Goal: Information Seeking & Learning: Learn about a topic

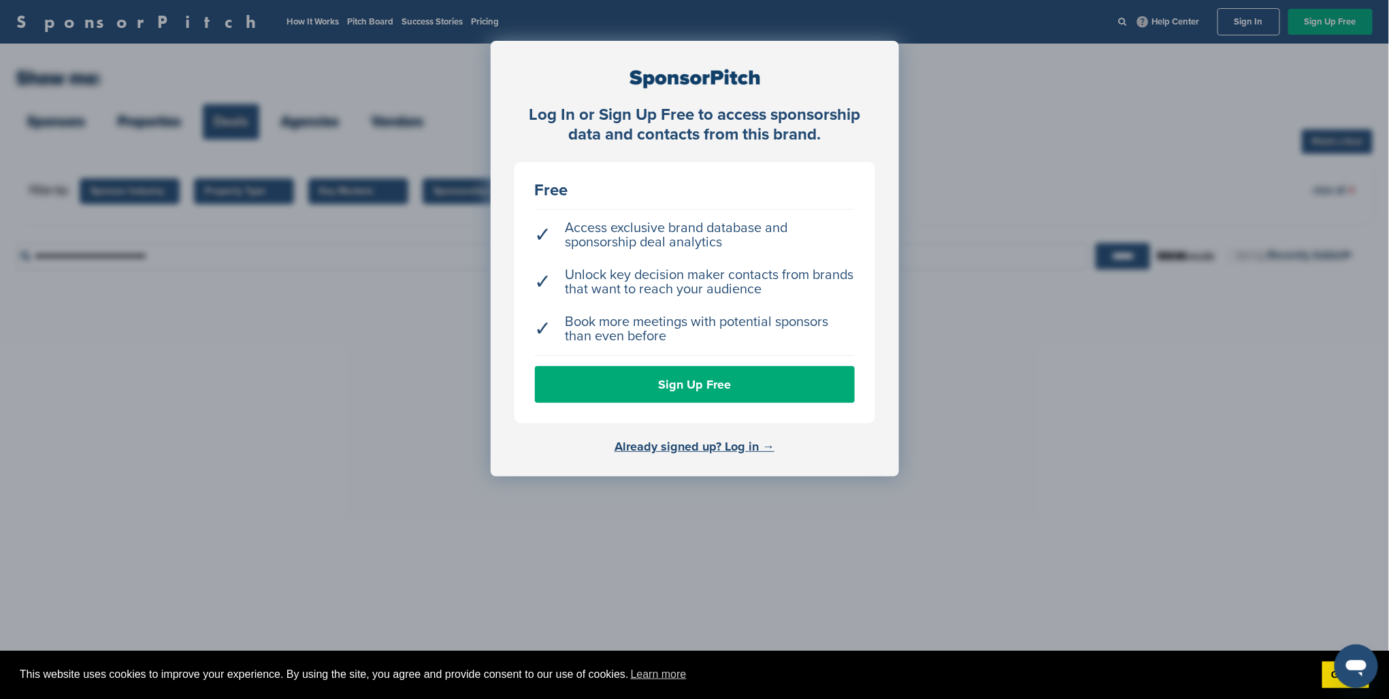
click at [694, 436] on div "Log In or Sign Up Free to access sponsorship data and contacts from this brand.…" at bounding box center [695, 259] width 408 height 436
click at [695, 444] on link "Already signed up? Log in →" at bounding box center [695, 446] width 160 height 15
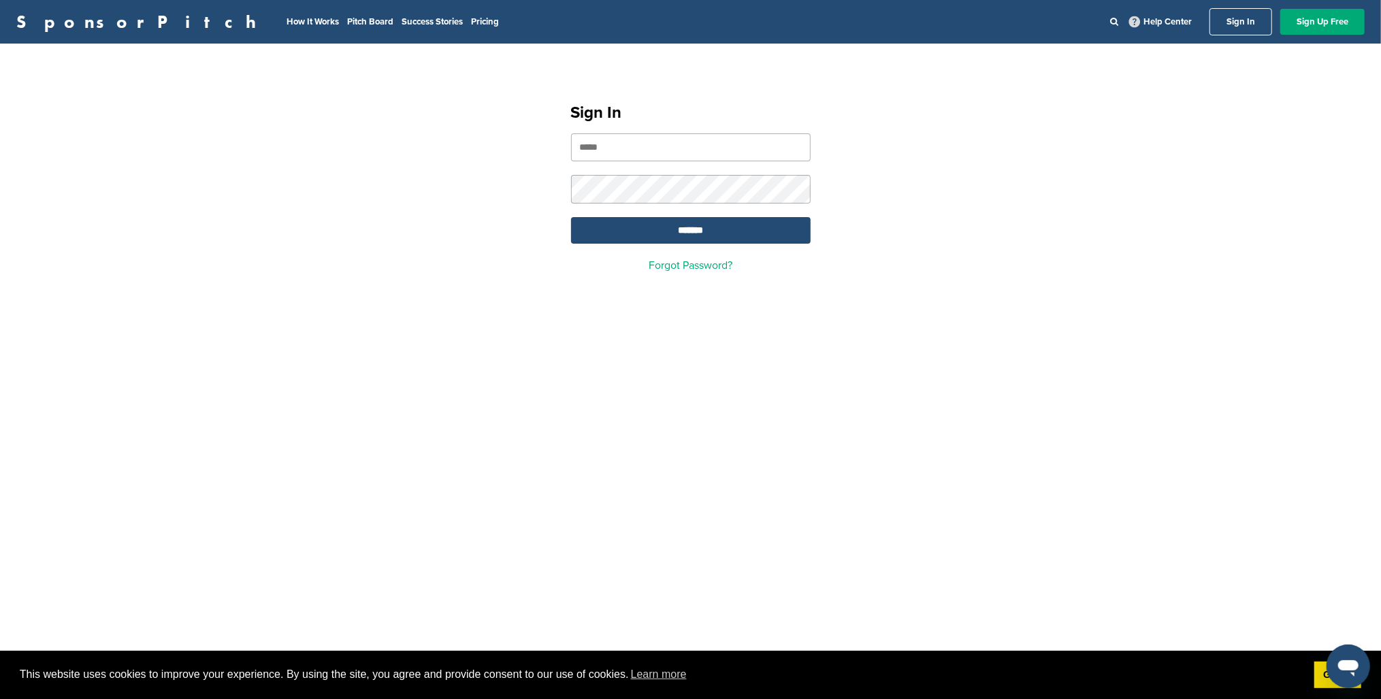
click at [620, 154] on input "email" at bounding box center [691, 147] width 240 height 28
type input "**********"
click at [675, 227] on input "*******" at bounding box center [691, 230] width 240 height 27
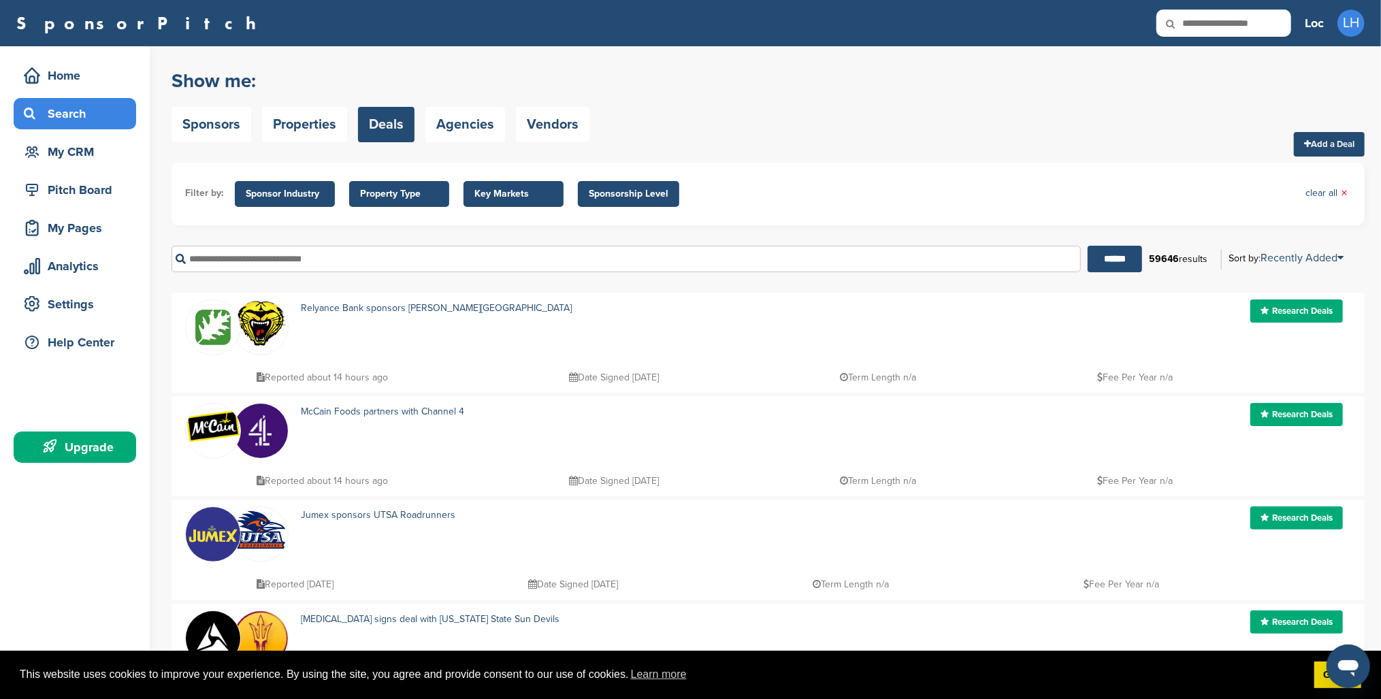
click at [1323, 314] on link "Research Deals" at bounding box center [1296, 310] width 93 height 23
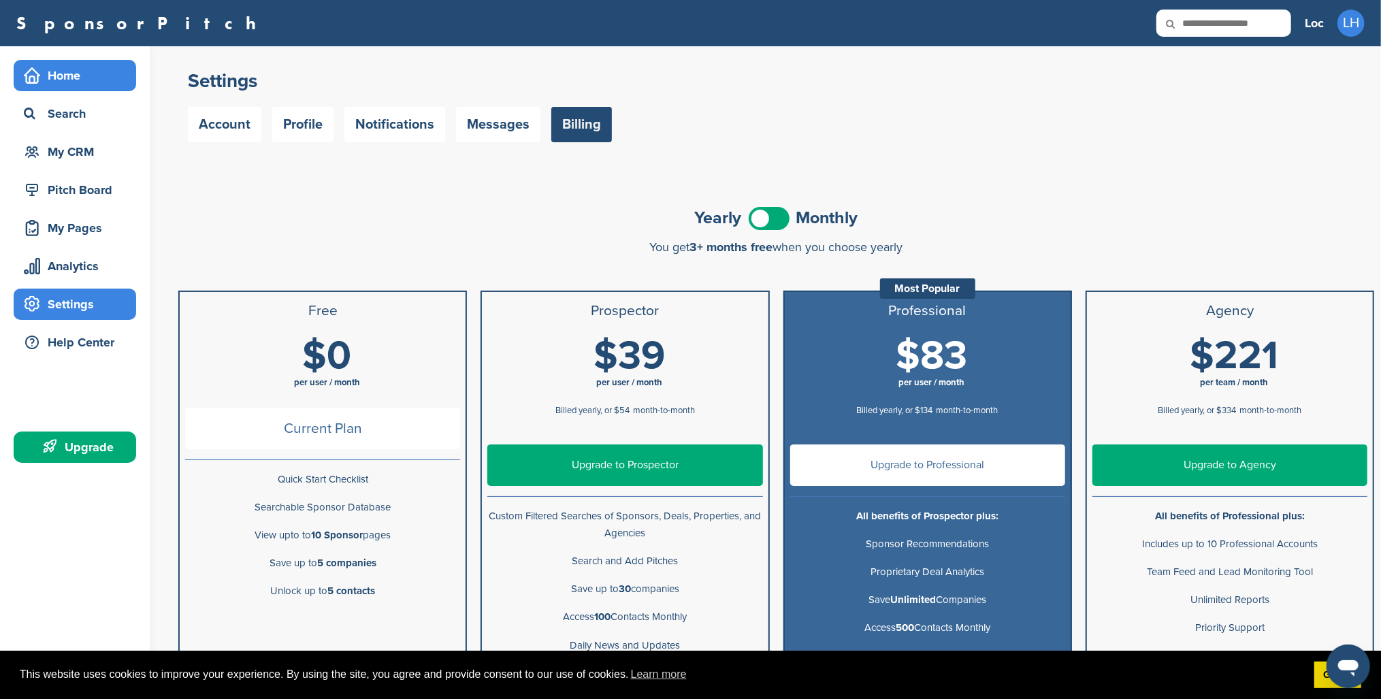
click at [56, 74] on div "Home" at bounding box center [78, 75] width 116 height 25
click at [84, 69] on div "Home" at bounding box center [78, 75] width 116 height 25
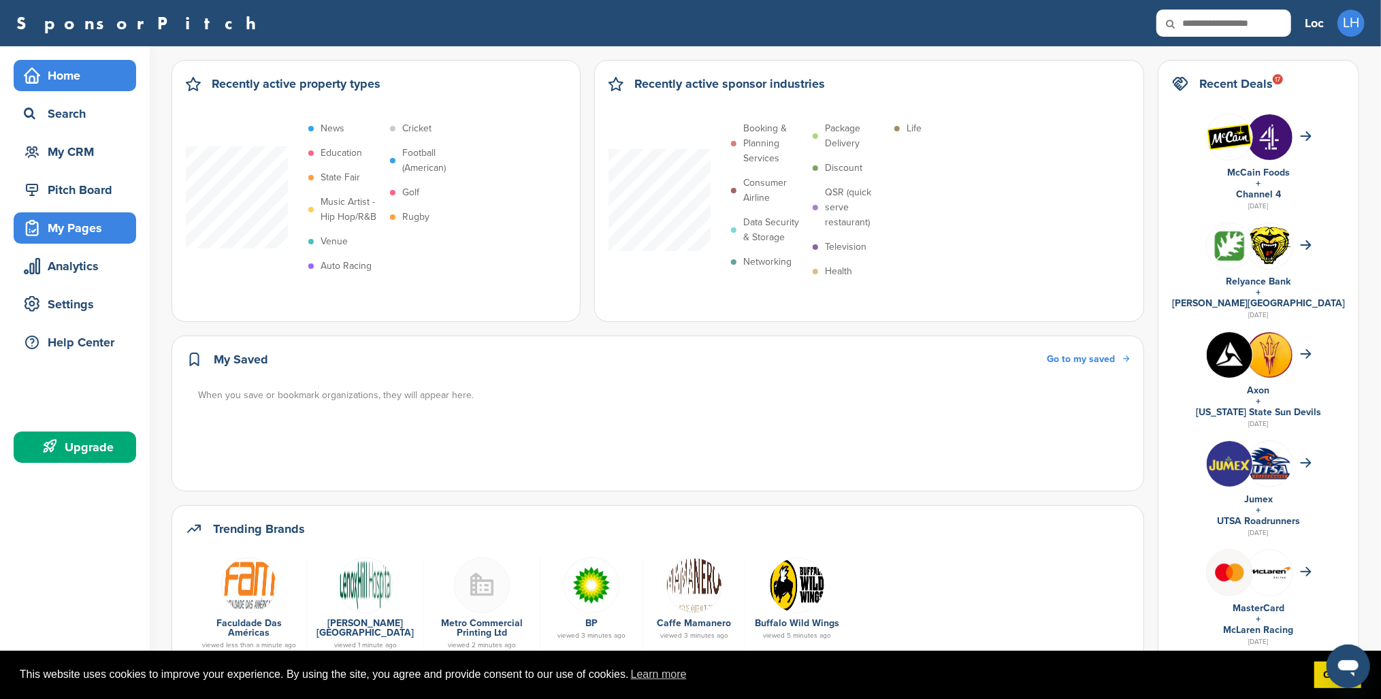
click at [104, 233] on div "My Pages" at bounding box center [78, 228] width 116 height 25
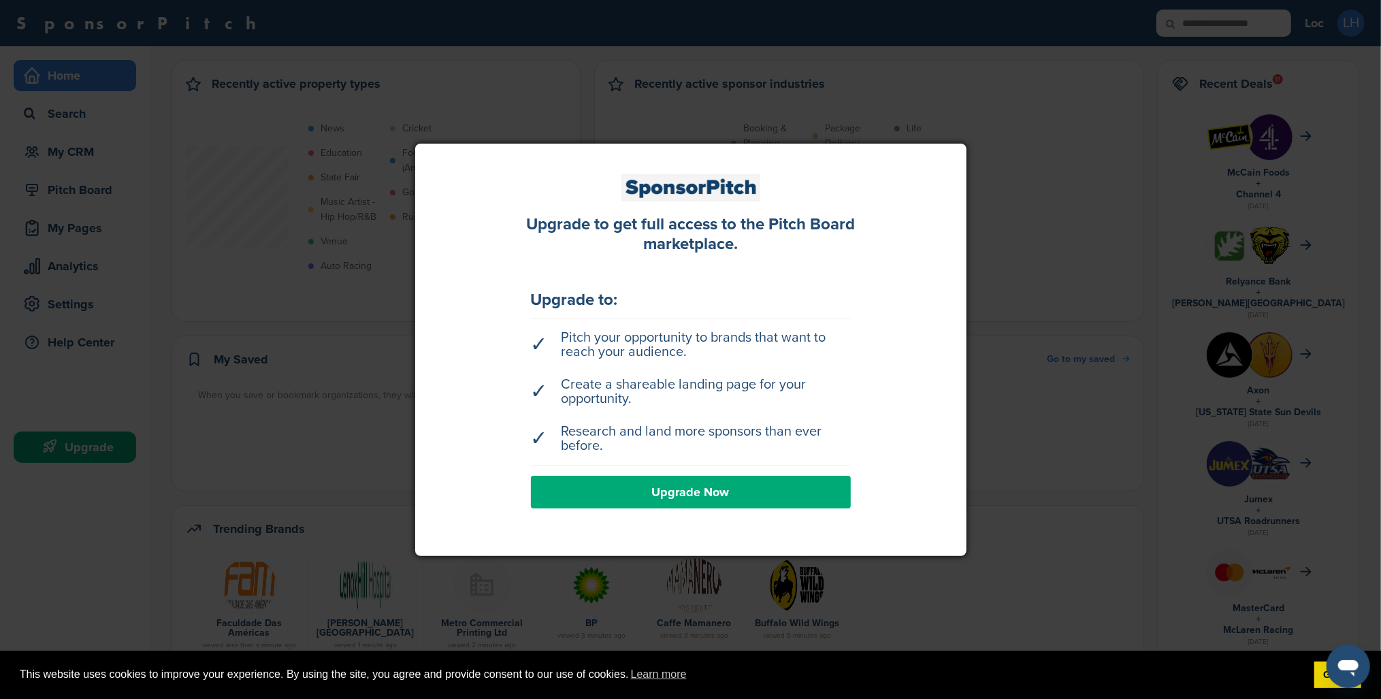
click at [371, 181] on div at bounding box center [690, 349] width 1381 height 699
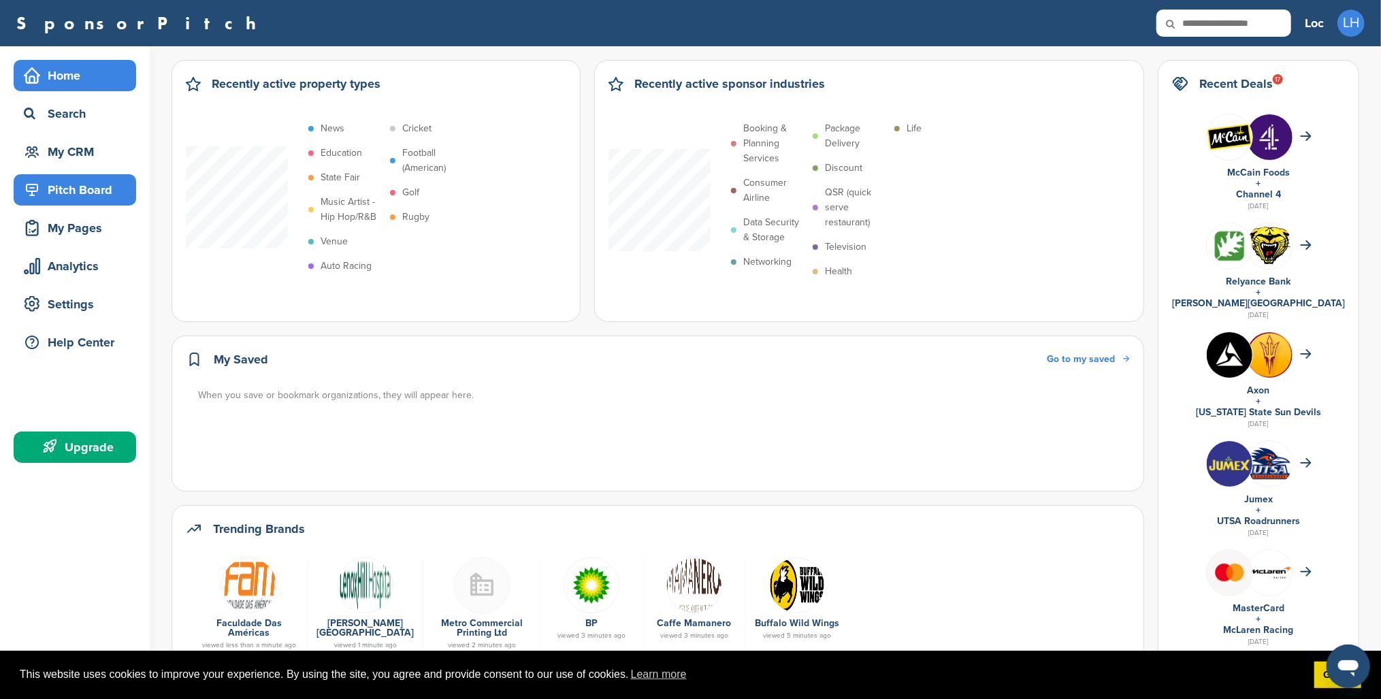
click at [97, 181] on div "Pitch Board" at bounding box center [78, 190] width 116 height 25
click at [100, 186] on div "Pitch Board" at bounding box center [78, 190] width 116 height 25
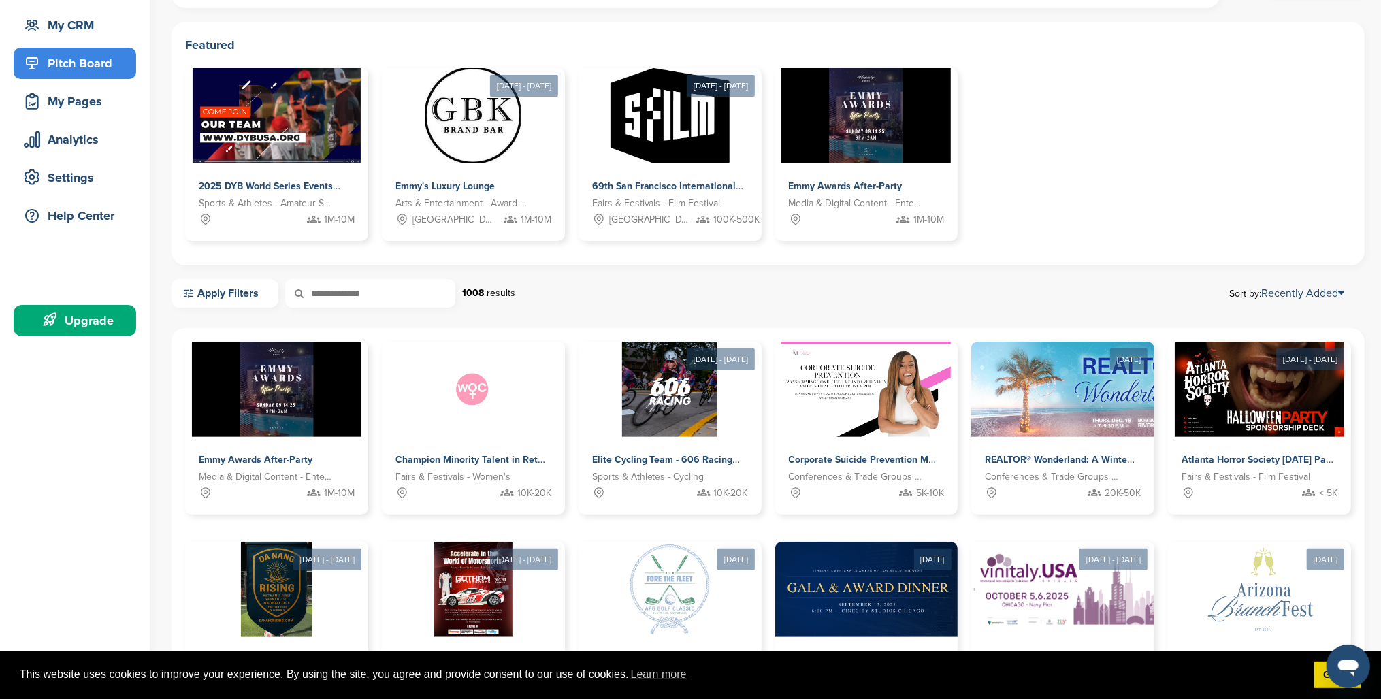
scroll to position [381, 0]
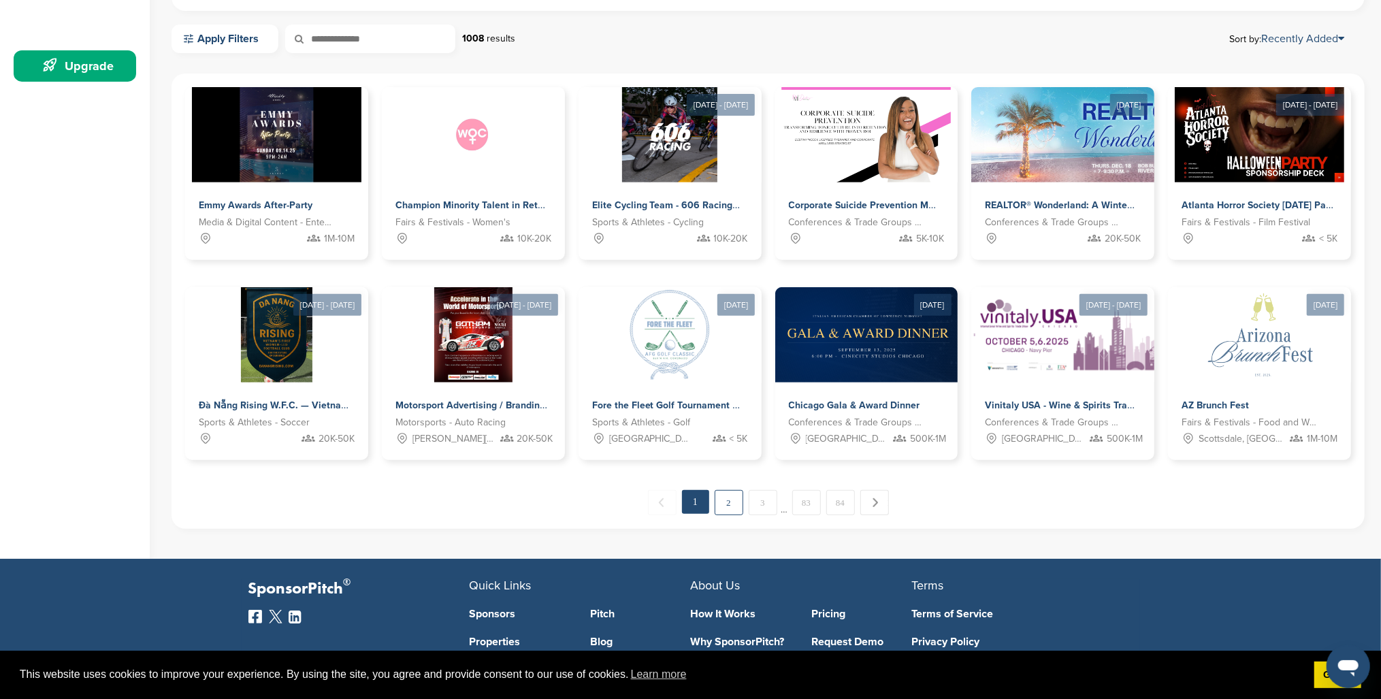
click at [740, 504] on link "2" at bounding box center [729, 502] width 29 height 25
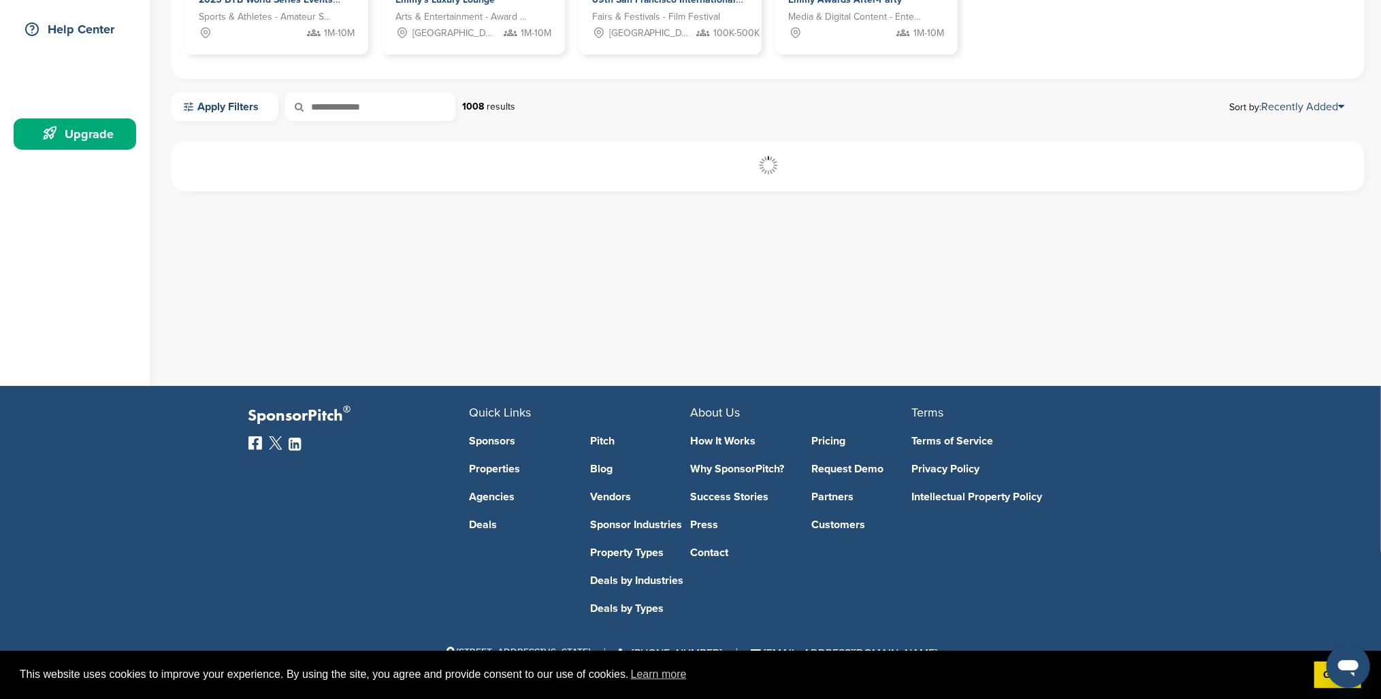
scroll to position [313, 0]
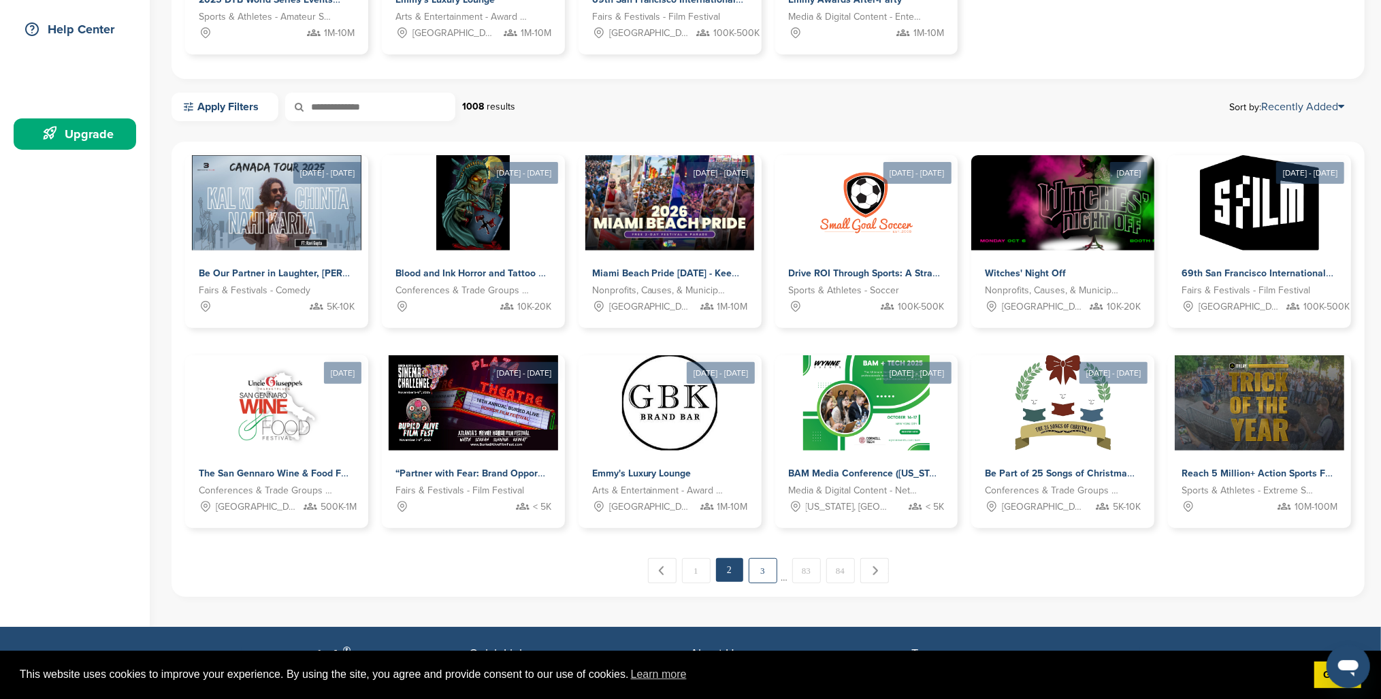
click at [757, 569] on link "3" at bounding box center [763, 570] width 29 height 25
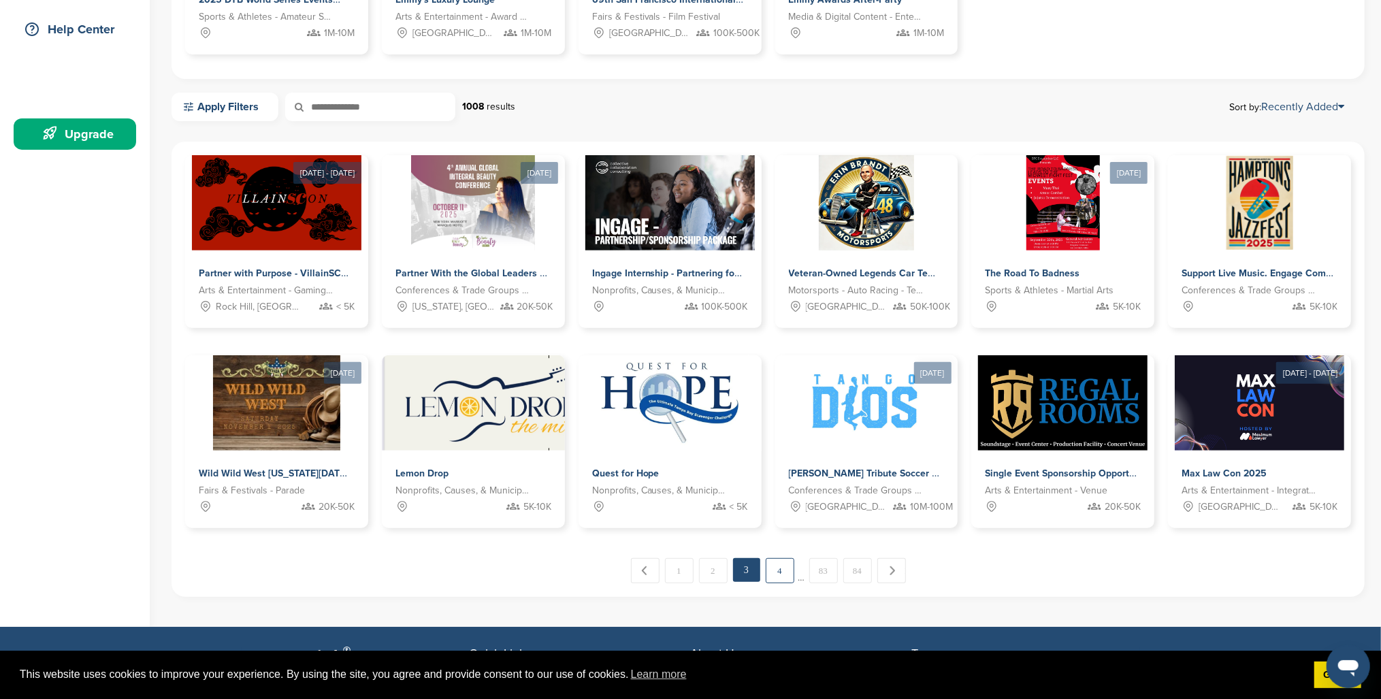
click at [787, 571] on link "4" at bounding box center [780, 570] width 29 height 25
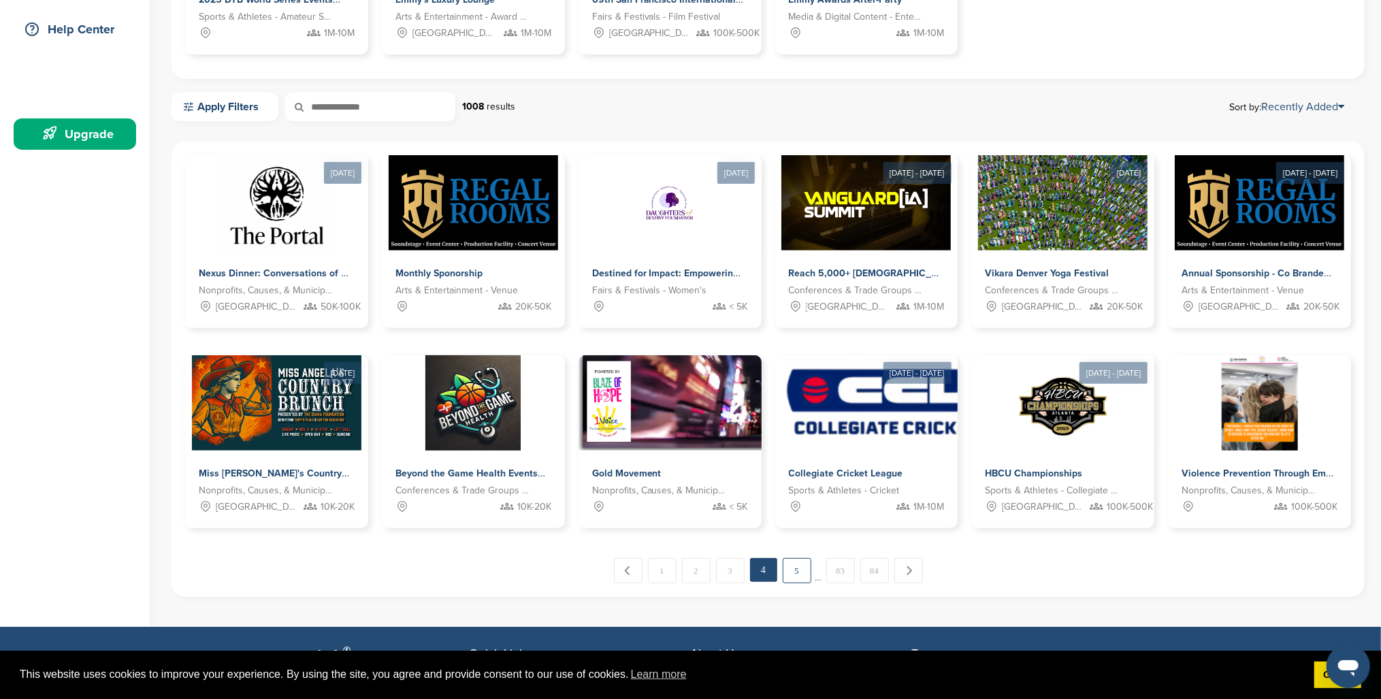
click at [794, 572] on link "5" at bounding box center [797, 570] width 29 height 25
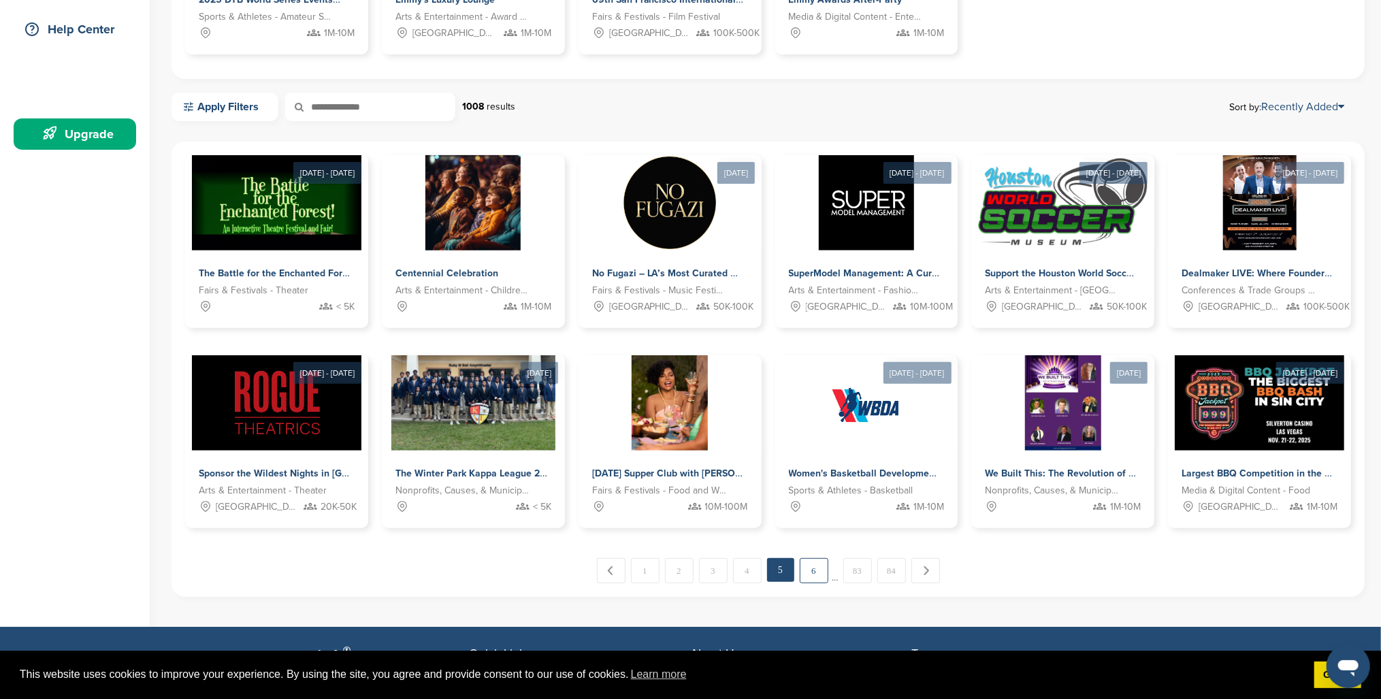
click at [808, 568] on link "6" at bounding box center [814, 570] width 29 height 25
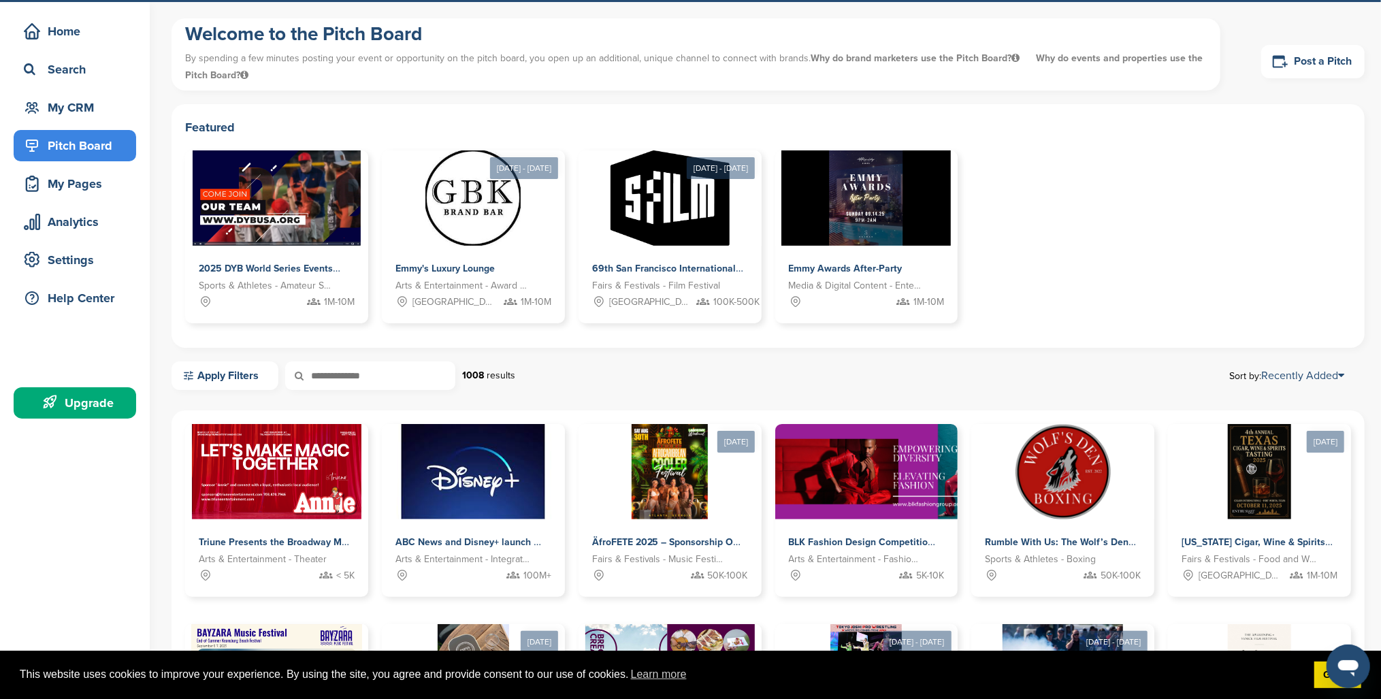
scroll to position [0, 0]
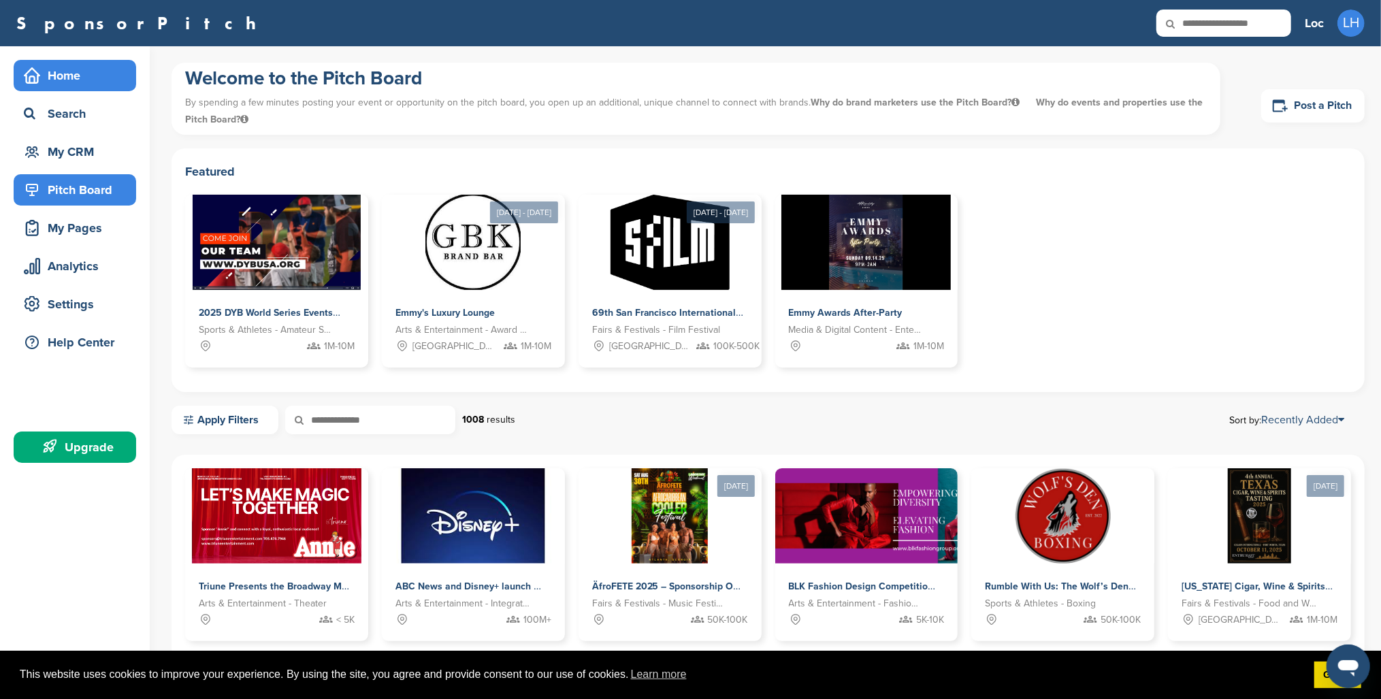
click at [76, 90] on div "Home" at bounding box center [75, 75] width 123 height 31
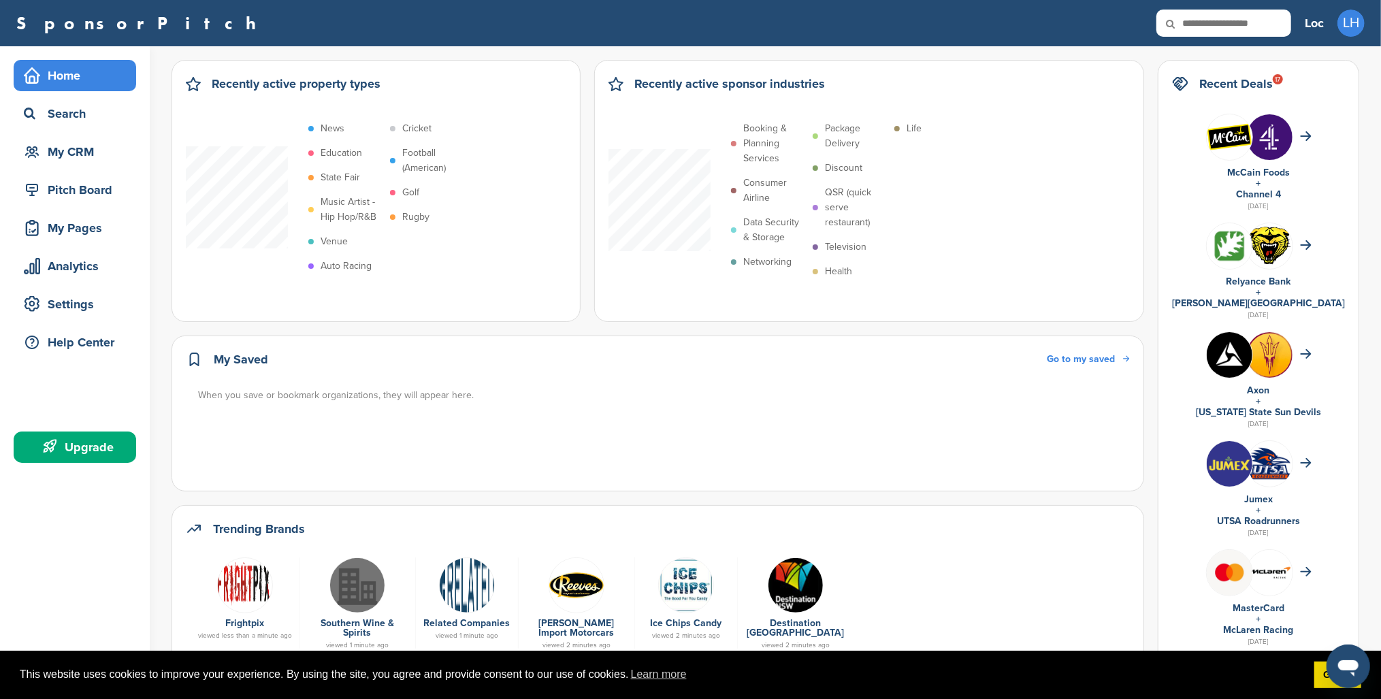
click at [93, 27] on link "SponsorPitch" at bounding box center [140, 23] width 248 height 18
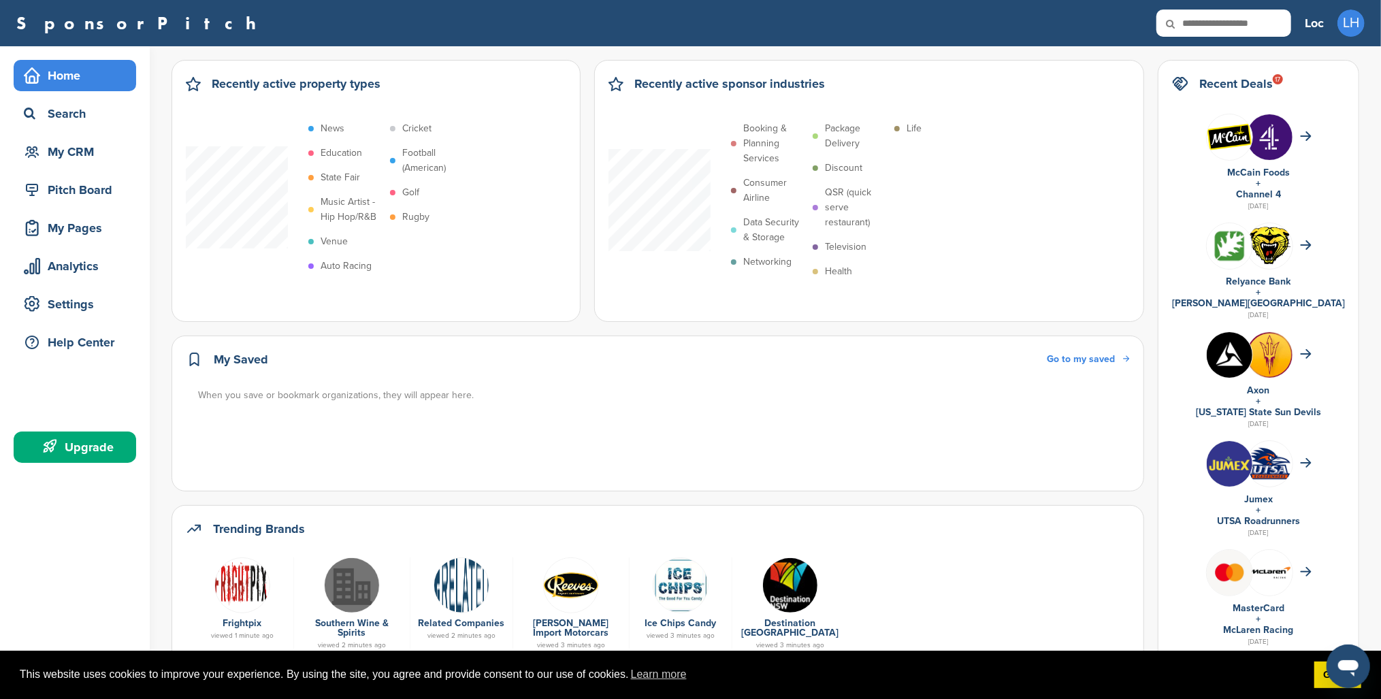
click at [285, 24] on div "SponsorPitch" at bounding box center [653, 23] width 1275 height 27
